Goal: Task Accomplishment & Management: Use online tool/utility

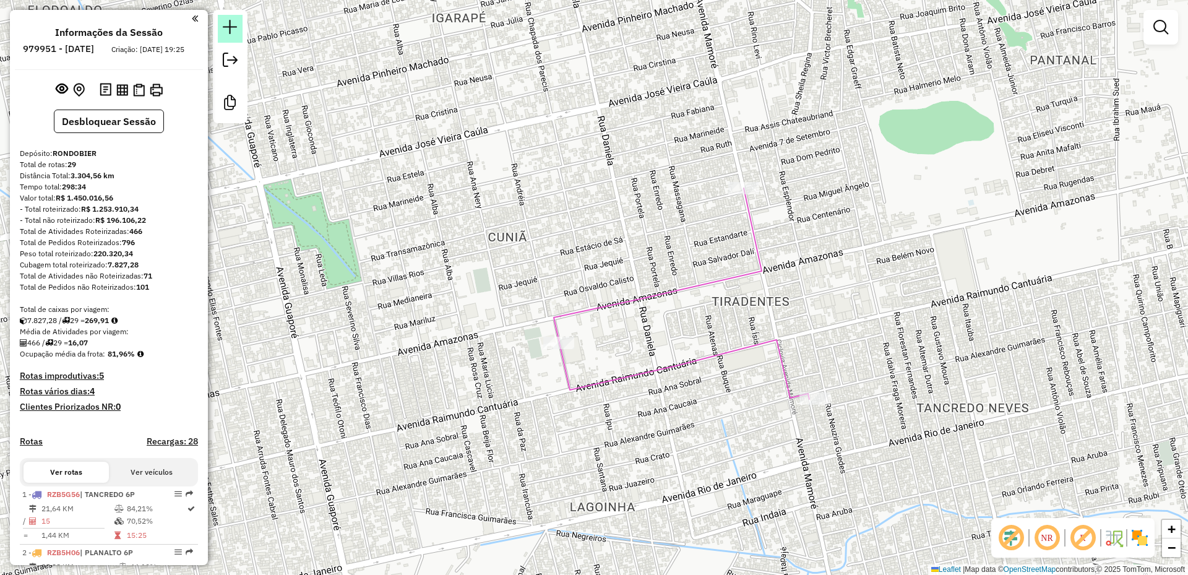
scroll to position [883, 0]
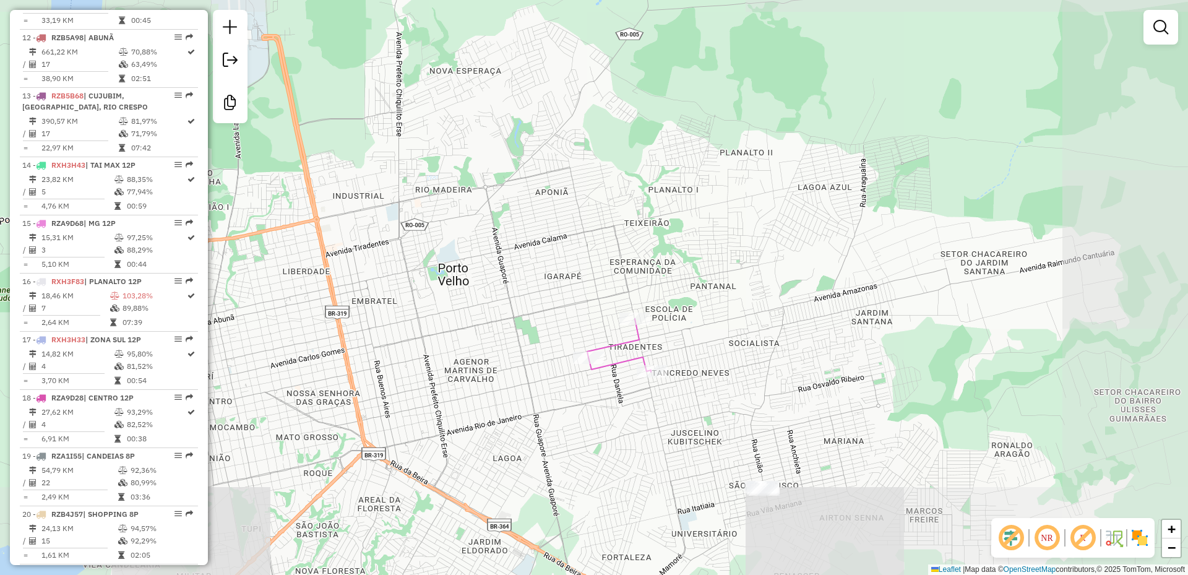
select select "**********"
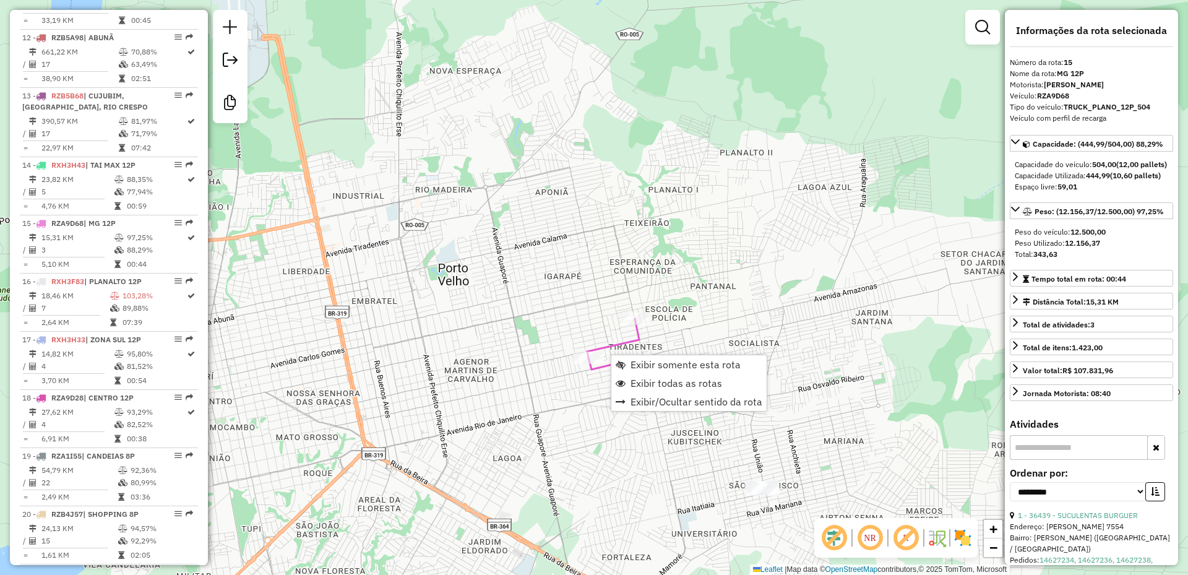
scroll to position [1316, 0]
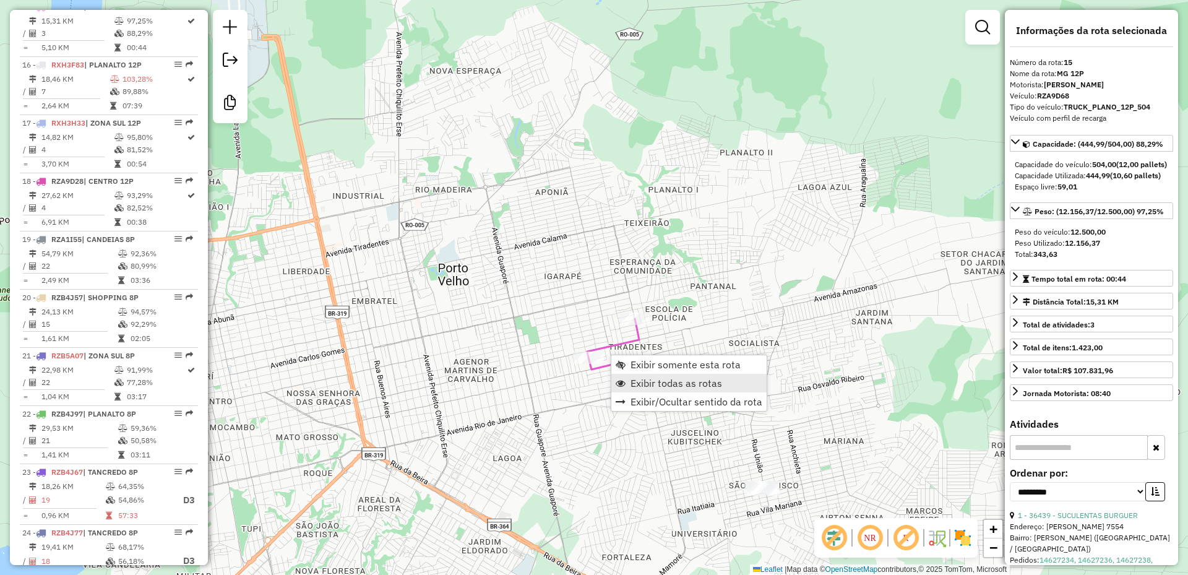
click at [637, 379] on span "Exibir todas as rotas" at bounding box center [677, 383] width 92 height 10
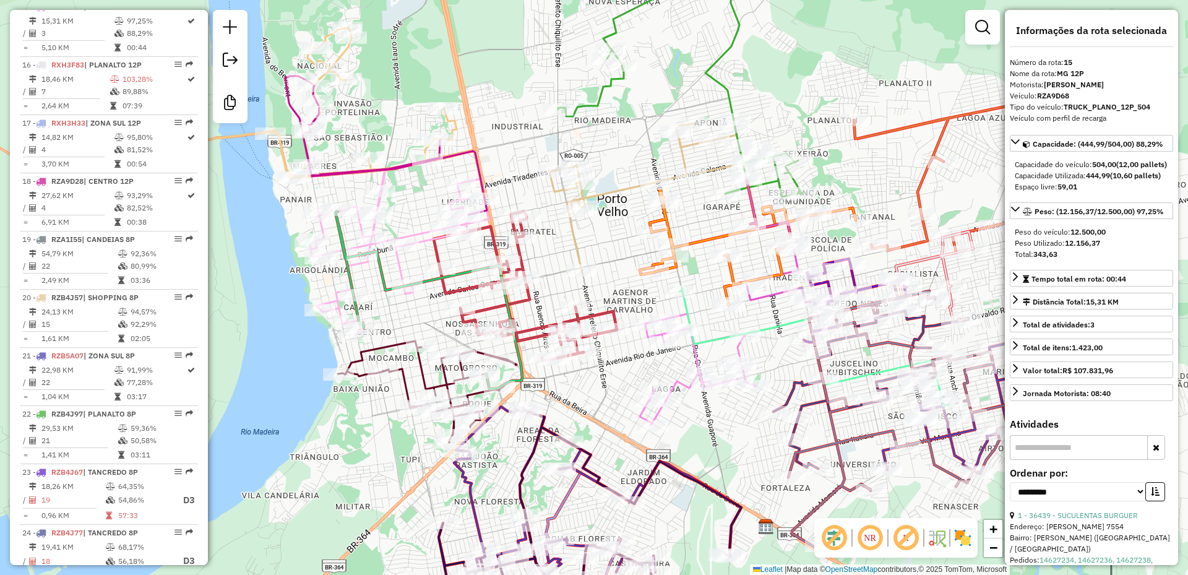
click at [577, 248] on icon at bounding box center [646, 194] width 194 height 152
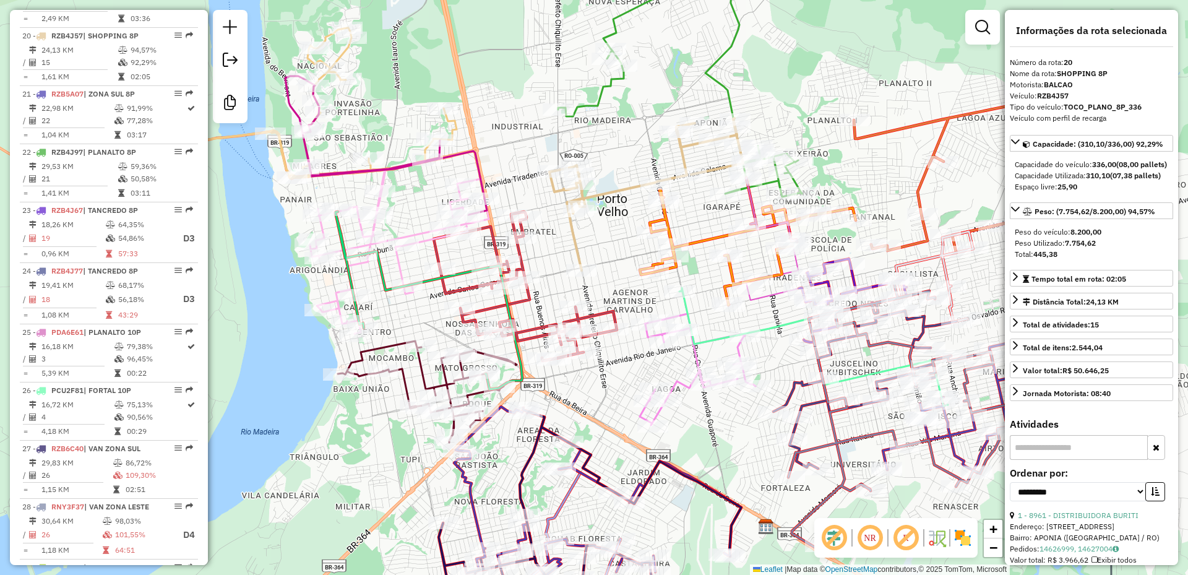
scroll to position [1607, 0]
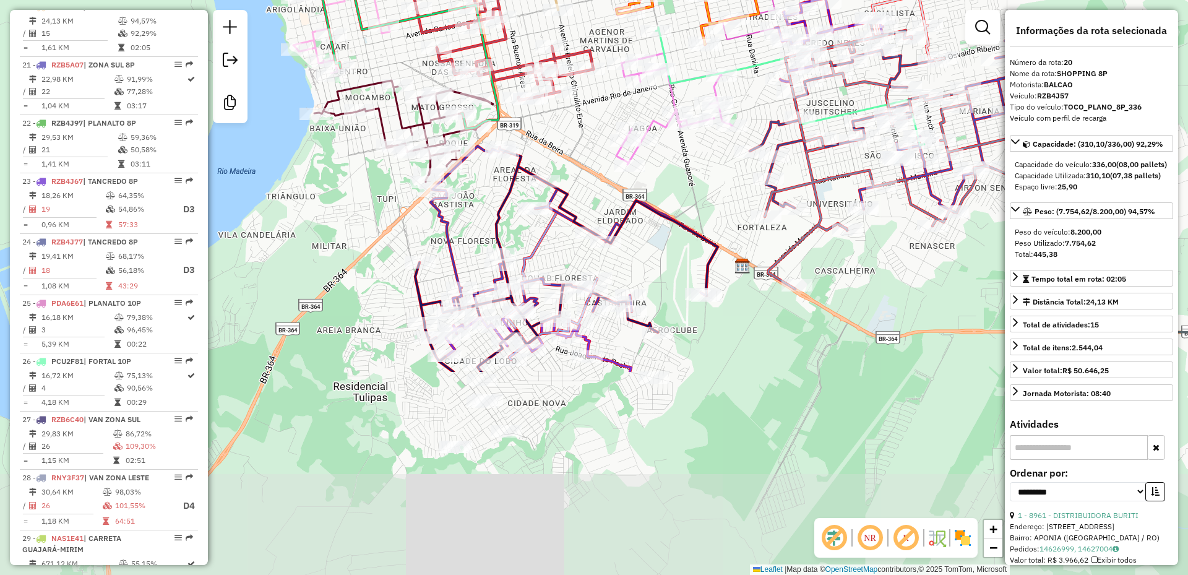
drag, startPoint x: 621, startPoint y: 424, endPoint x: 598, endPoint y: 166, distance: 259.0
click at [598, 166] on div "Janela de atendimento Grade de atendimento Capacidade Transportadoras Veículos …" at bounding box center [594, 287] width 1188 height 575
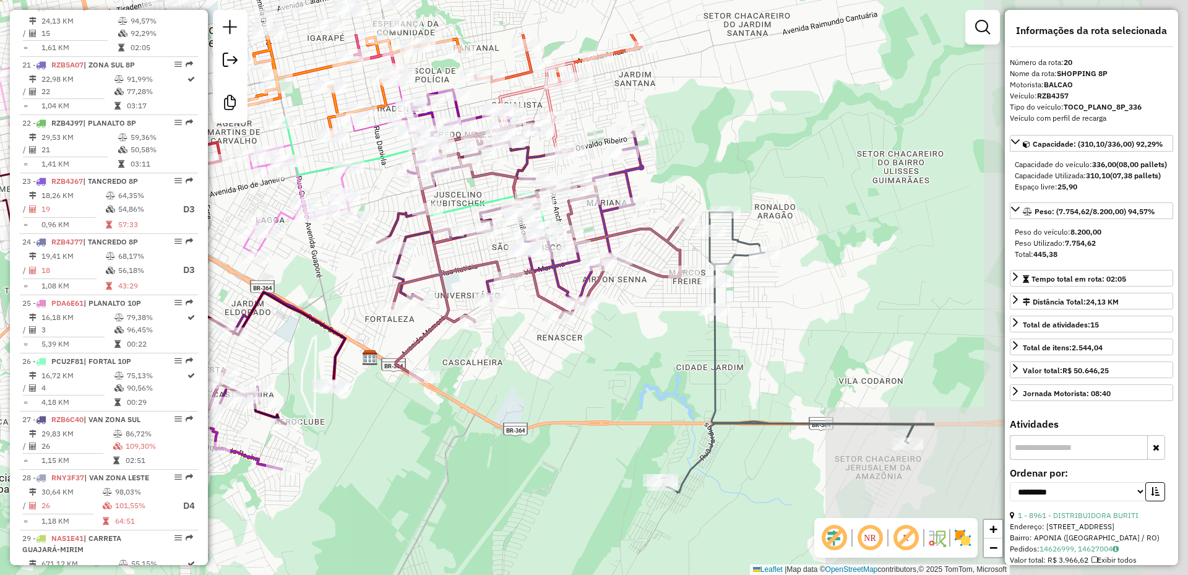
drag, startPoint x: 739, startPoint y: 352, endPoint x: 367, endPoint y: 444, distance: 383.6
click at [367, 444] on div "Janela de atendimento Grade de atendimento Capacidade Transportadoras Veículos …" at bounding box center [594, 287] width 1188 height 575
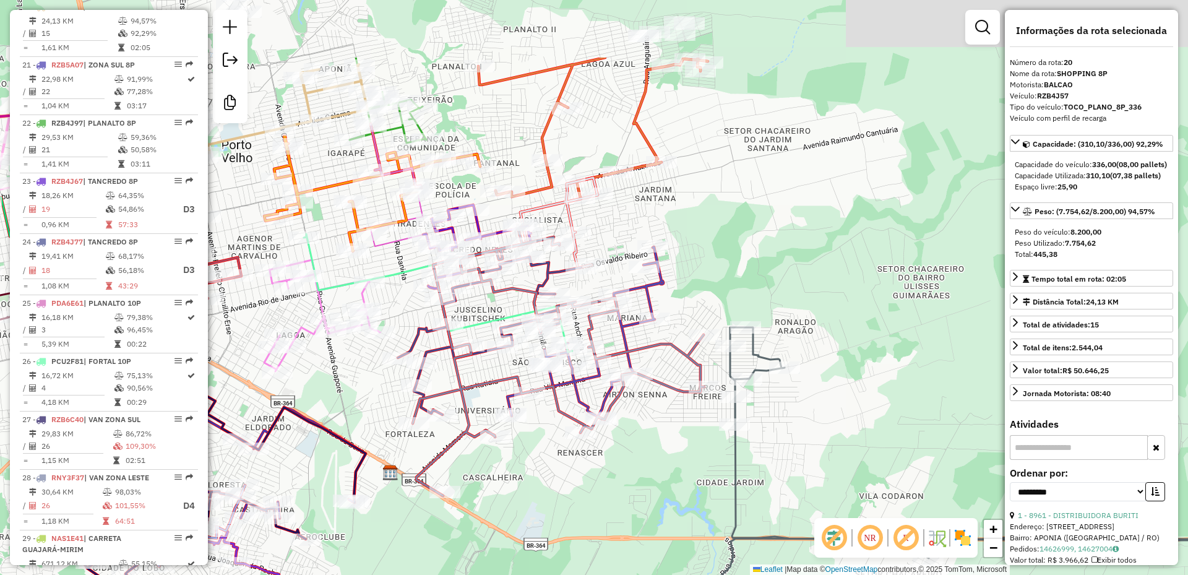
drag, startPoint x: 463, startPoint y: 266, endPoint x: 497, endPoint y: 436, distance: 173.0
click at [497, 436] on div "Janela de atendimento Grade de atendimento Capacidade Transportadoras Veículos …" at bounding box center [594, 287] width 1188 height 575
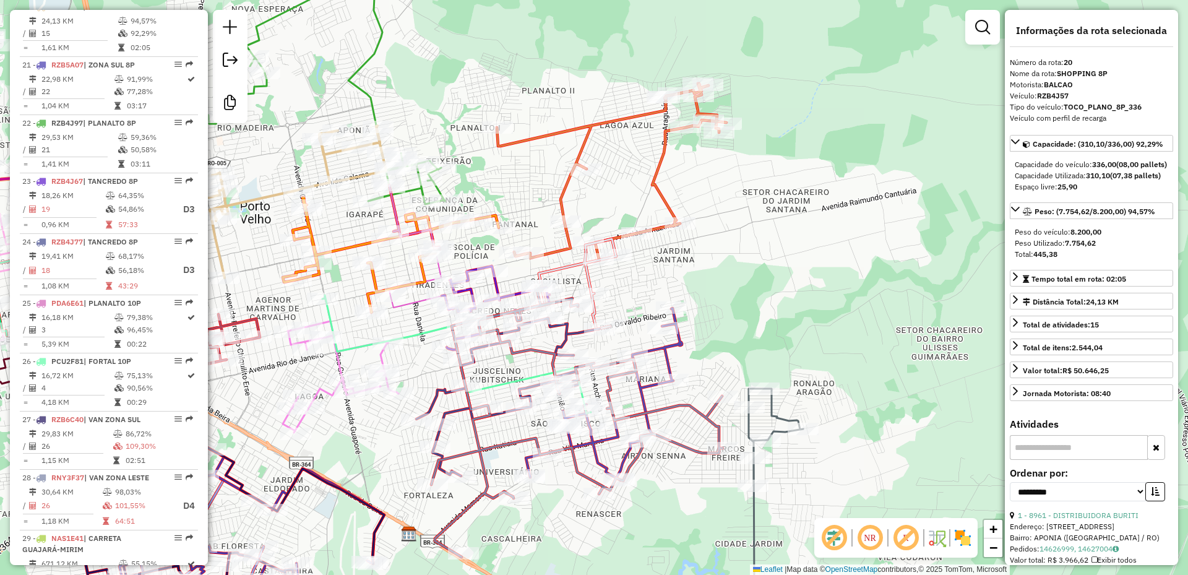
click at [492, 386] on icon at bounding box center [456, 354] width 269 height 118
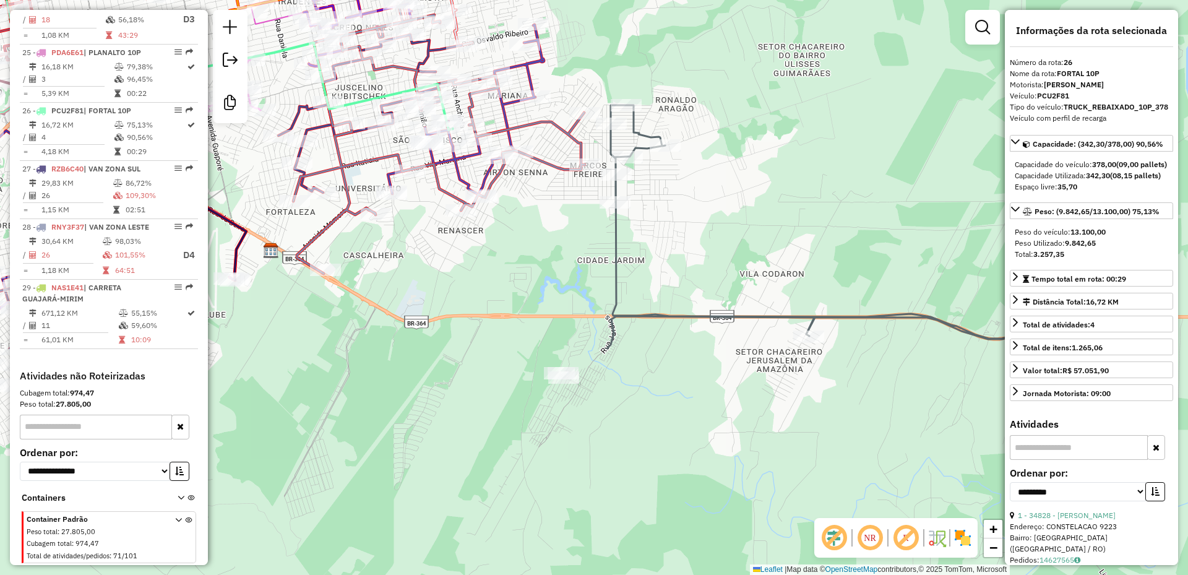
drag, startPoint x: 671, startPoint y: 530, endPoint x: 507, endPoint y: 213, distance: 356.2
click at [507, 215] on div "Janela de atendimento Grade de atendimento Capacidade Transportadoras Veículos …" at bounding box center [594, 287] width 1188 height 575
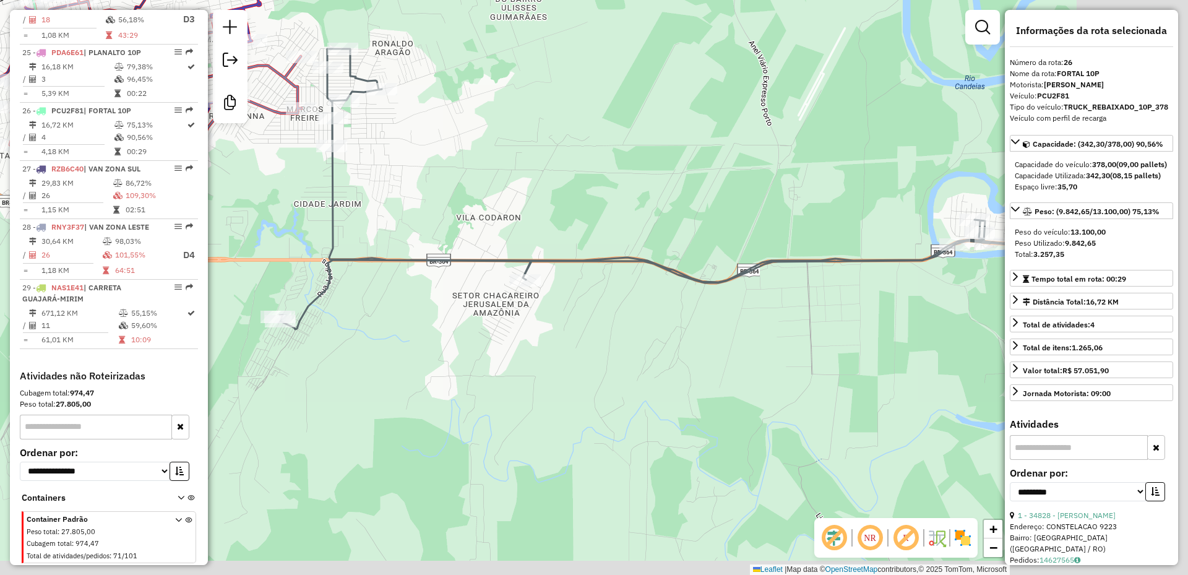
drag, startPoint x: 673, startPoint y: 419, endPoint x: 408, endPoint y: 396, distance: 265.2
click at [410, 395] on div "Janela de atendimento Grade de atendimento Capacidade Transportadoras Veículos …" at bounding box center [594, 287] width 1188 height 575
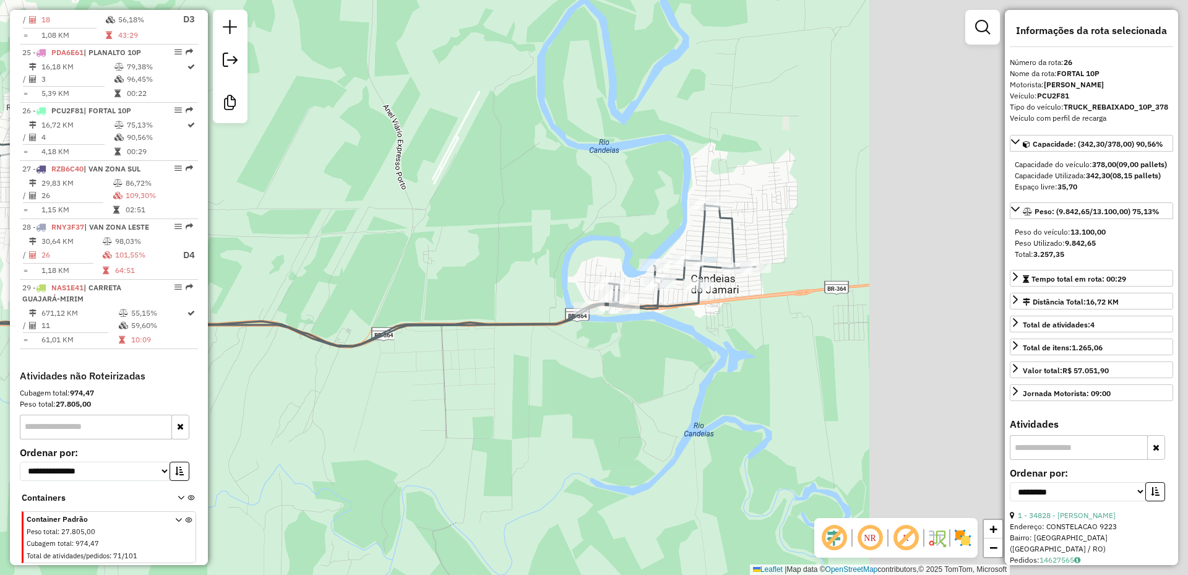
drag, startPoint x: 765, startPoint y: 353, endPoint x: 405, endPoint y: 416, distance: 365.0
click at [405, 416] on div "Janela de atendimento Grade de atendimento Capacidade Transportadoras Veículos …" at bounding box center [594, 287] width 1188 height 575
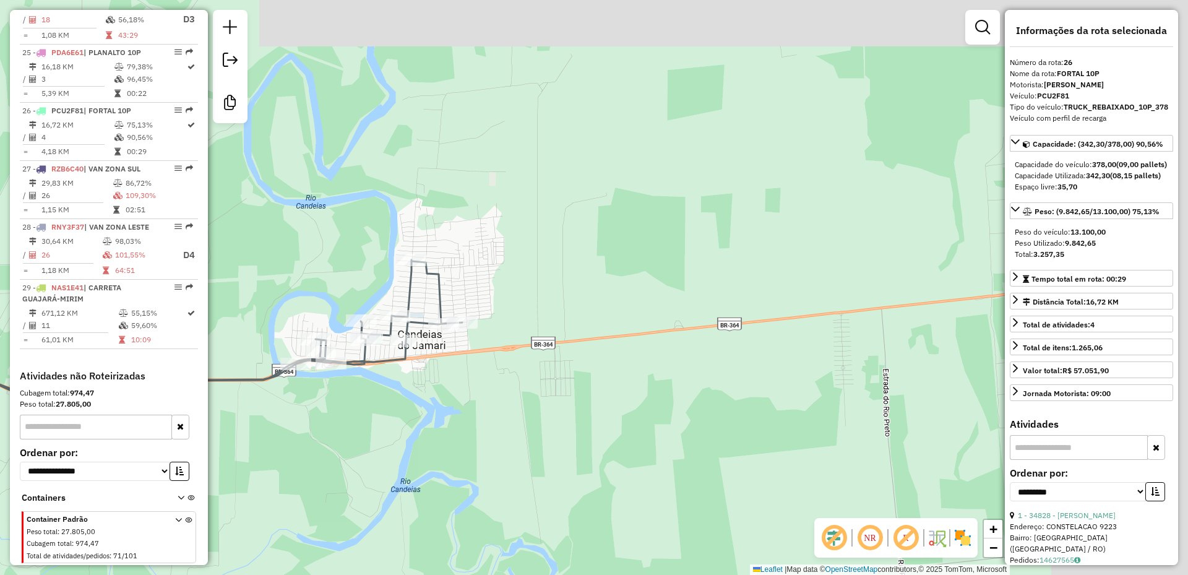
drag, startPoint x: 796, startPoint y: 345, endPoint x: 504, endPoint y: 400, distance: 297.3
click at [504, 400] on div "Janela de atendimento Grade de atendimento Capacidade Transportadoras Veículos …" at bounding box center [594, 287] width 1188 height 575
